Goal: Navigation & Orientation: Find specific page/section

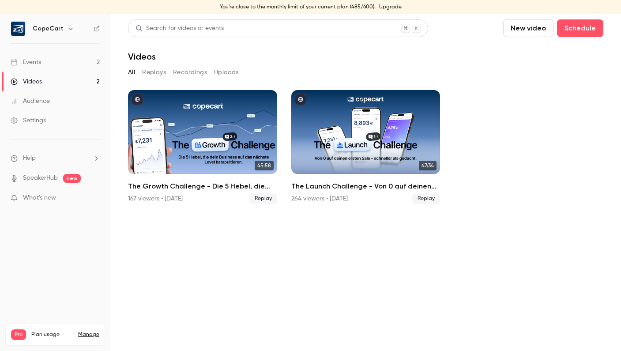
click at [63, 101] on link "Audience" at bounding box center [55, 100] width 110 height 19
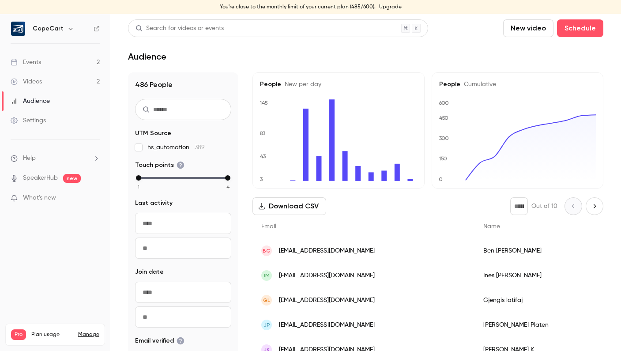
click at [65, 80] on link "Videos 2" at bounding box center [55, 81] width 110 height 19
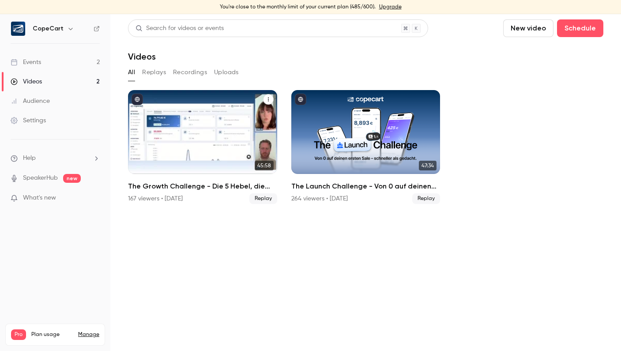
click at [229, 125] on div "The Growth Challenge - Die 5 Hebel, die dein Business auf das nächste Level kat…" at bounding box center [202, 132] width 149 height 84
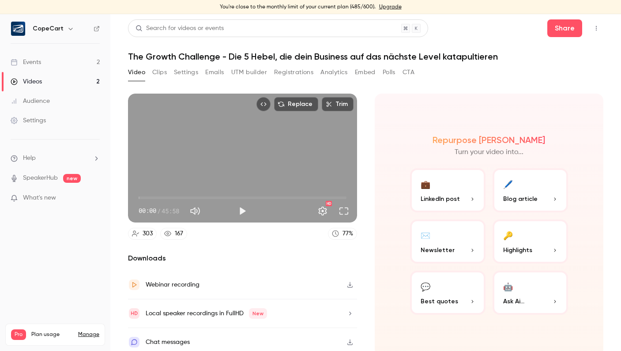
click at [300, 71] on button "Registrations" at bounding box center [293, 72] width 39 height 14
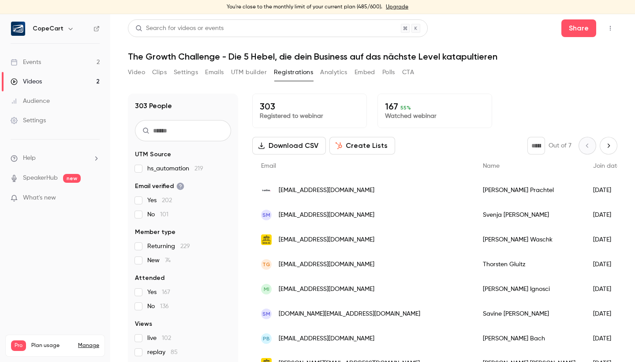
click at [53, 60] on link "Events 2" at bounding box center [55, 61] width 110 height 19
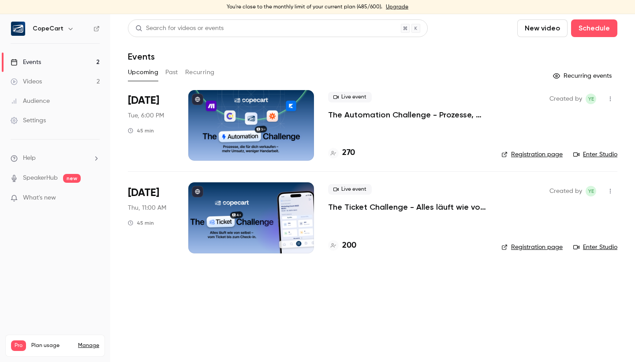
click at [48, 105] on div "Audience" at bounding box center [30, 101] width 39 height 9
